Goal: Check status: Check status

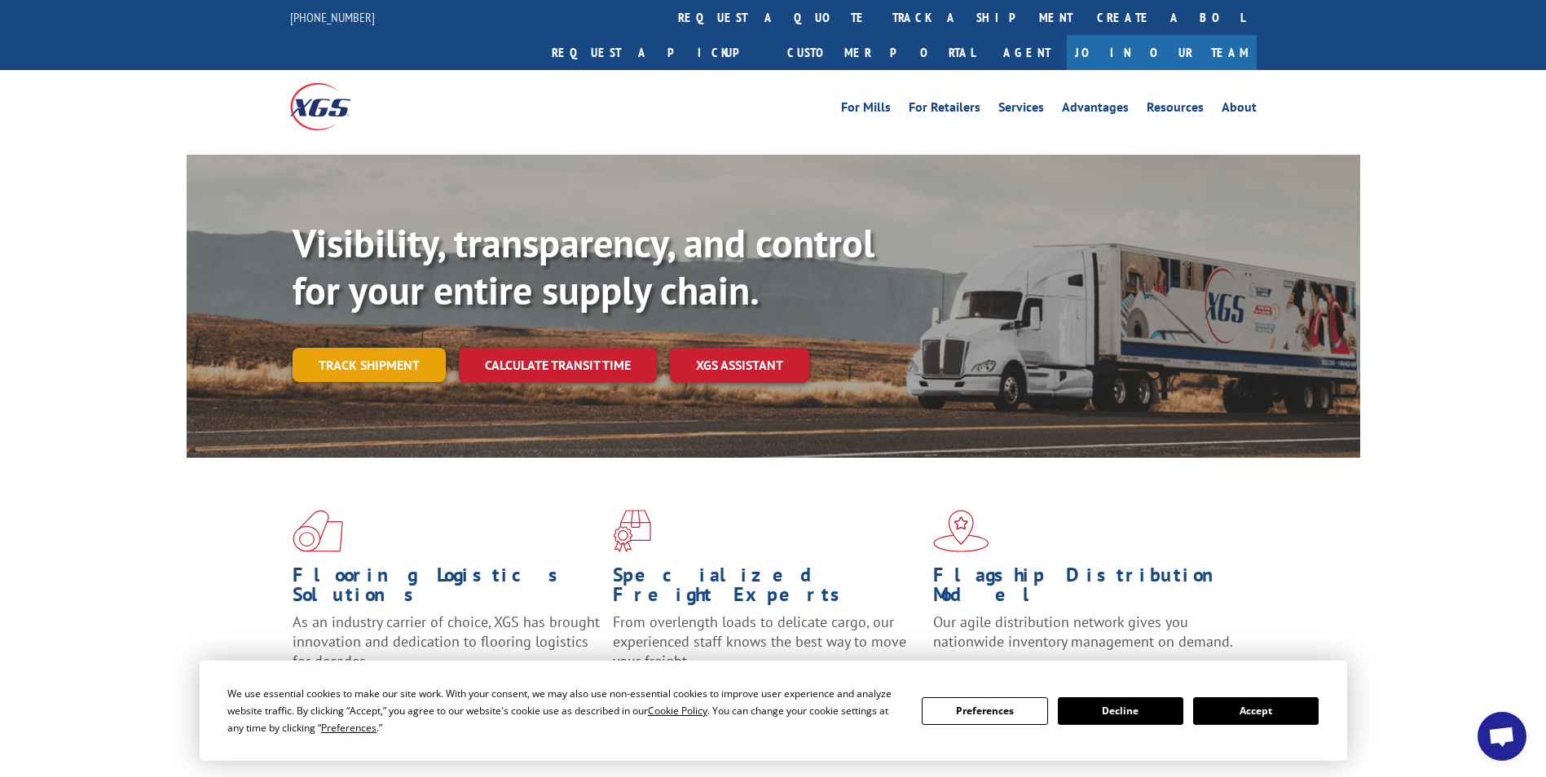
click at [380, 348] on link "Track shipment" at bounding box center [369, 365] width 153 height 34
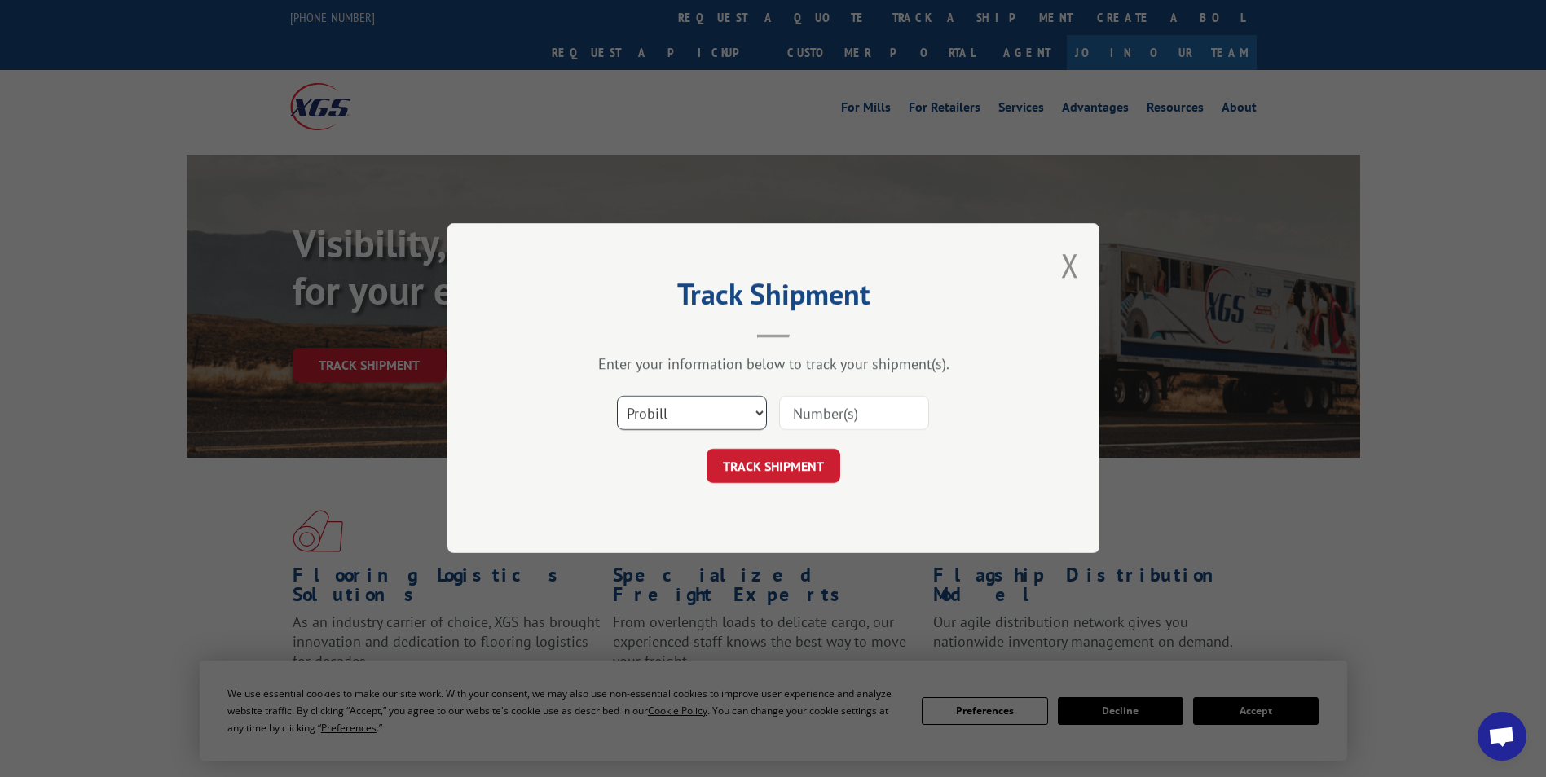
click at [721, 400] on select "Select category... Probill BOL PO" at bounding box center [692, 414] width 150 height 34
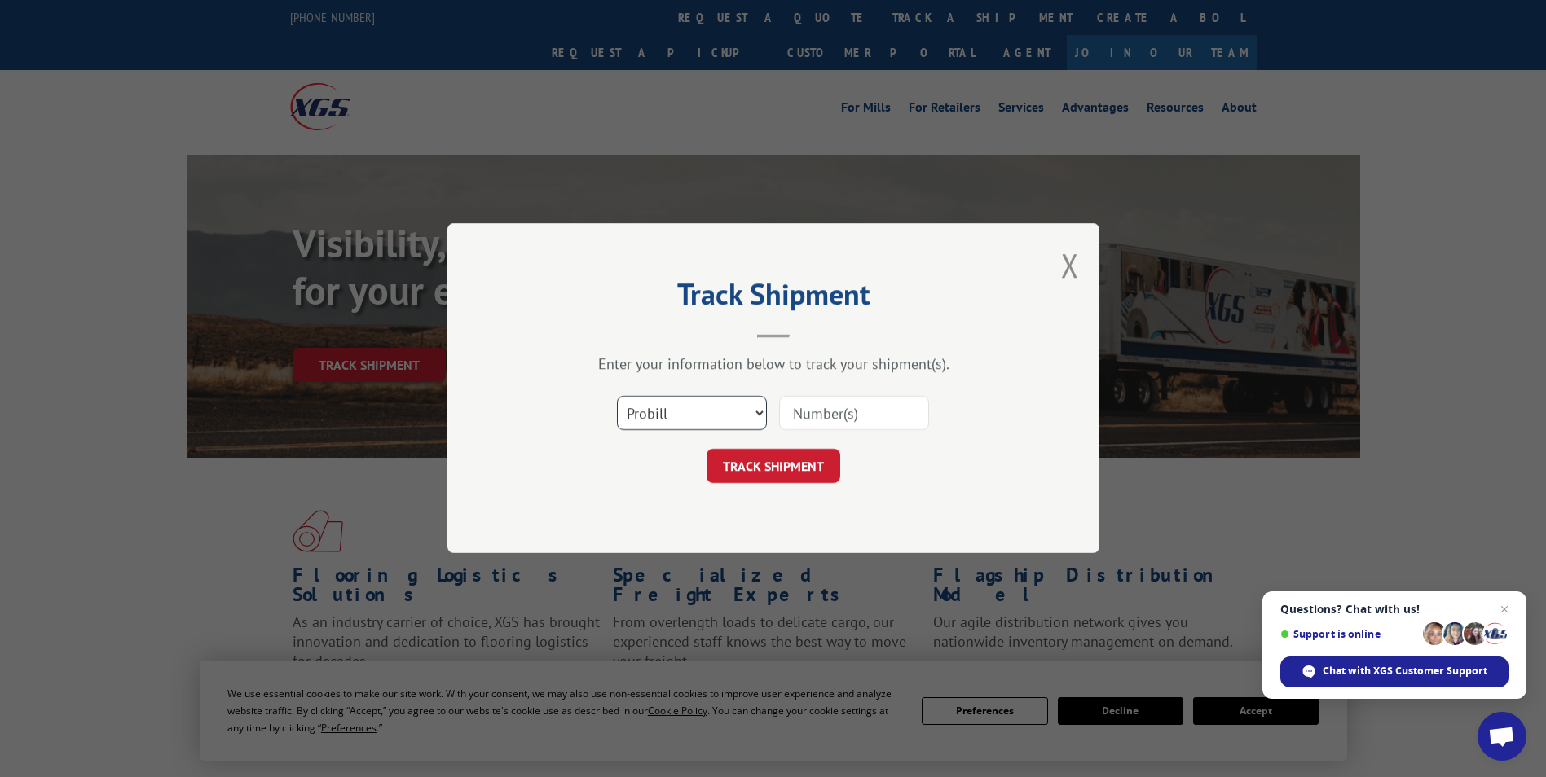
select select "bol"
click at [617, 397] on select "Select category... Probill BOL PO" at bounding box center [692, 414] width 150 height 34
click at [853, 417] on input at bounding box center [854, 414] width 150 height 34
type input "363508"
click button "TRACK SHIPMENT" at bounding box center [773, 467] width 134 height 34
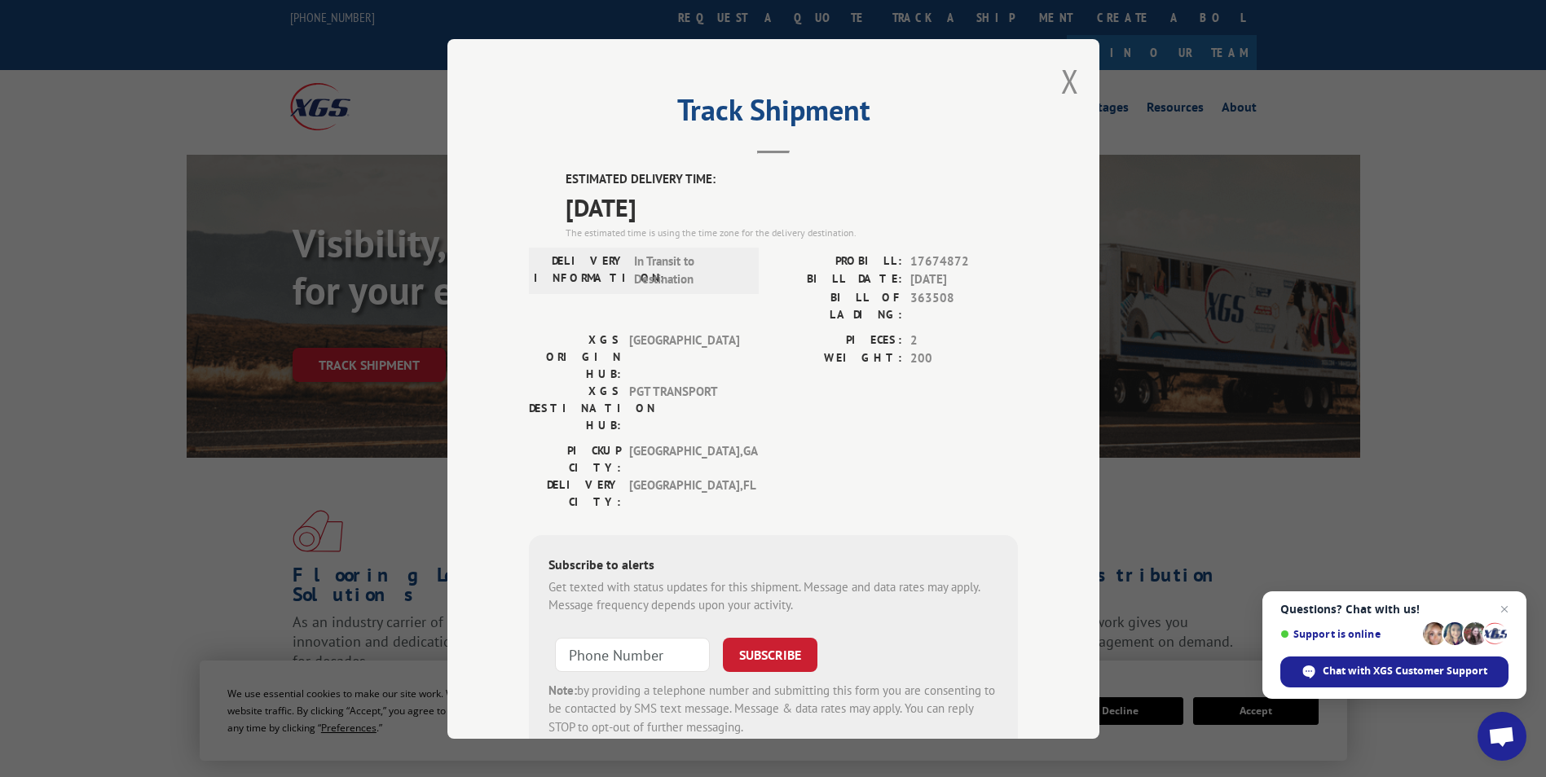
click at [889, 179] on label "ESTIMATED DELIVERY TIME:" at bounding box center [792, 179] width 452 height 19
click at [571, 637] on input "+1 (___) ___-____" at bounding box center [632, 654] width 155 height 34
type input "[PHONE_NUMBER]"
click at [723, 637] on button "SUBSCRIBE" at bounding box center [770, 654] width 95 height 34
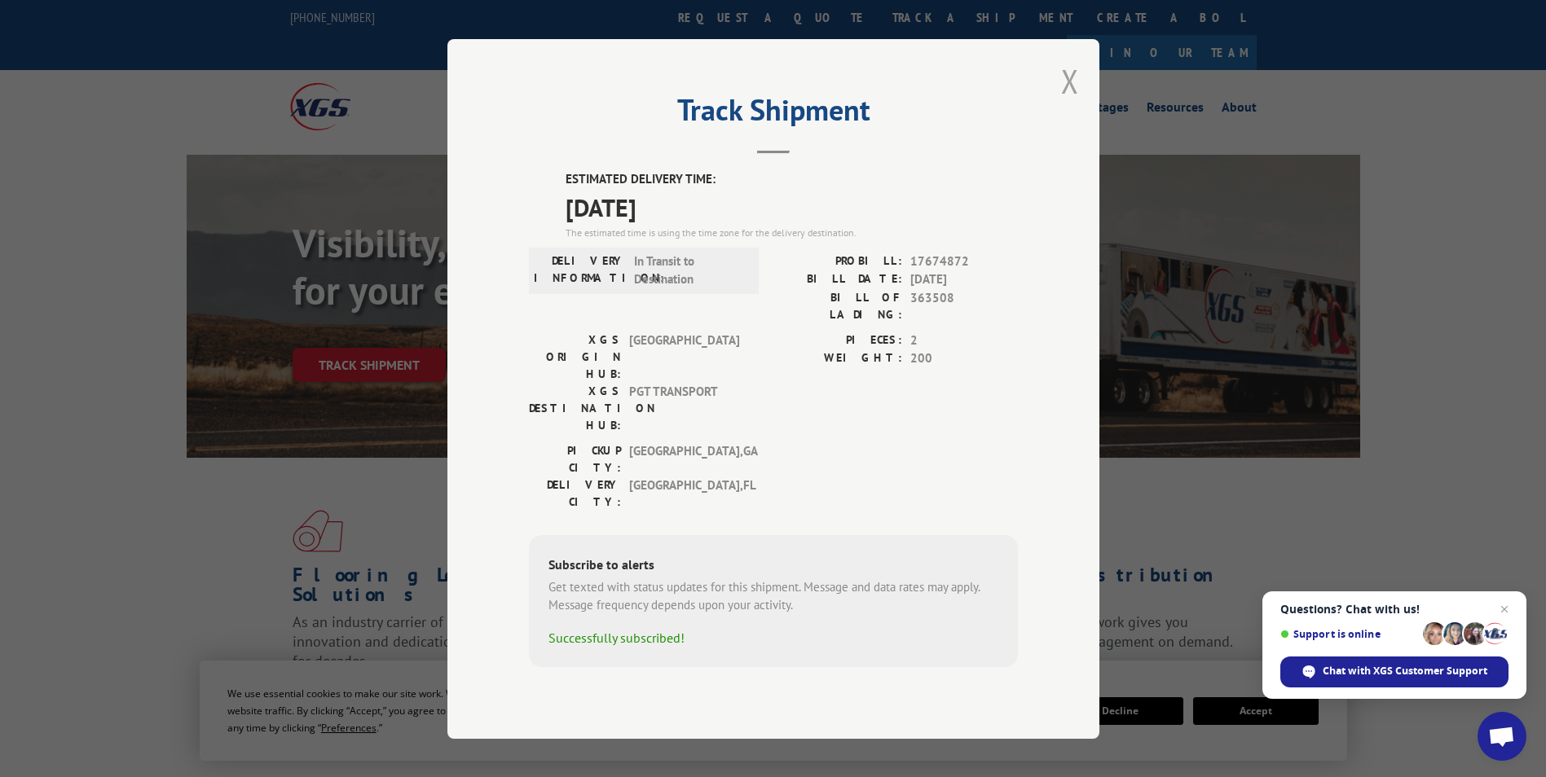
click at [1067, 103] on button "Close modal" at bounding box center [1070, 80] width 18 height 43
